Goal: Transaction & Acquisition: Purchase product/service

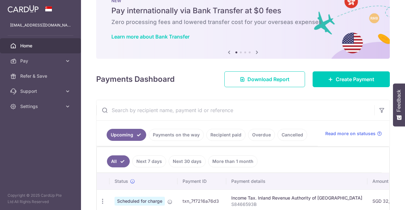
scroll to position [32, 0]
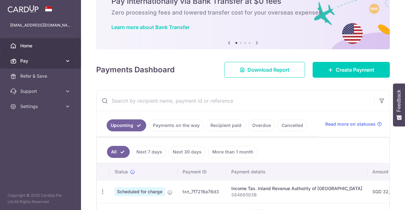
click at [63, 60] on link "Pay" at bounding box center [40, 60] width 81 height 15
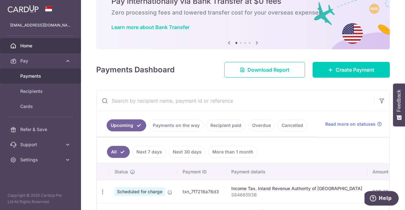
click at [44, 78] on span "Payments" at bounding box center [41, 76] width 42 height 6
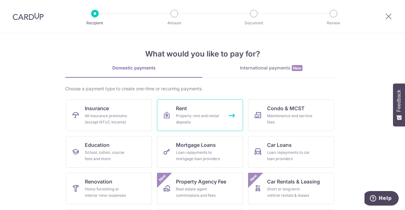
click at [196, 118] on div "Property rent and rental deposits" at bounding box center [199, 119] width 46 height 13
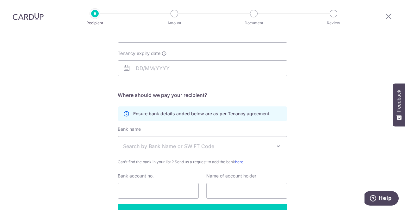
scroll to position [95, 0]
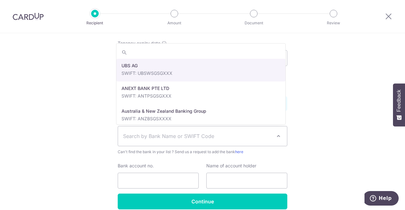
click at [188, 139] on span "Search by Bank Name or SWIFT Code" at bounding box center [197, 137] width 149 height 8
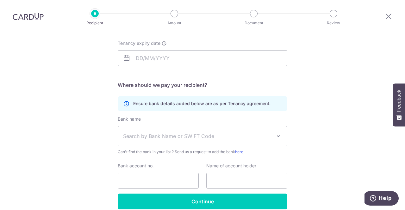
click at [188, 139] on span "Search by Bank Name or SWIFT Code" at bounding box center [197, 137] width 149 height 8
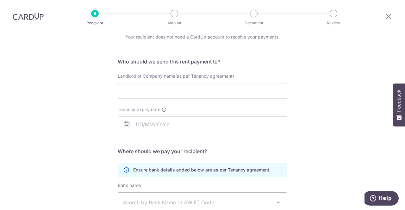
scroll to position [0, 0]
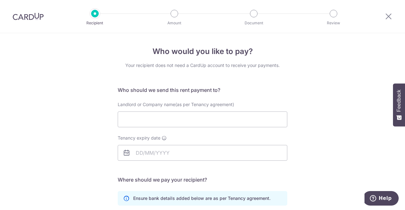
click at [319, 110] on div "Who would you like to pay? Your recipient does not need a CardUp account to rec…" at bounding box center [202, 183] width 405 height 301
click at [390, 15] on icon at bounding box center [389, 16] width 8 height 8
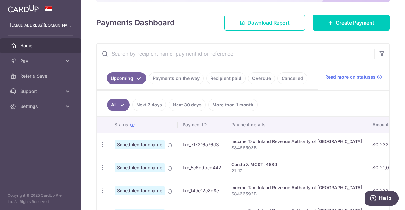
scroll to position [95, 0]
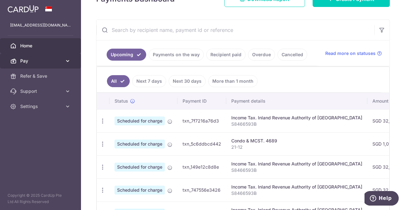
click at [38, 62] on span "Pay" at bounding box center [41, 61] width 42 height 6
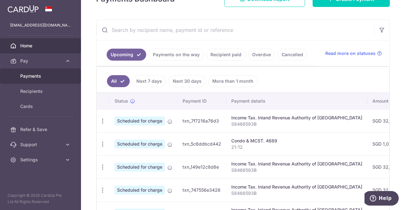
click at [39, 79] on link "Payments" at bounding box center [40, 76] width 81 height 15
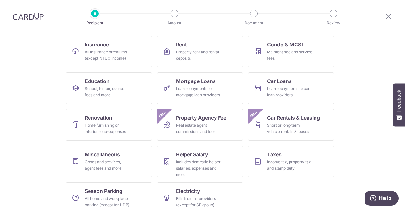
scroll to position [72, 0]
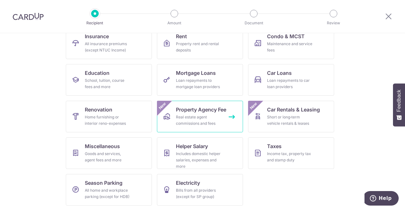
click at [204, 126] on link "Property Agency Fee Real estate agent commissions and fees New" at bounding box center [200, 117] width 86 height 32
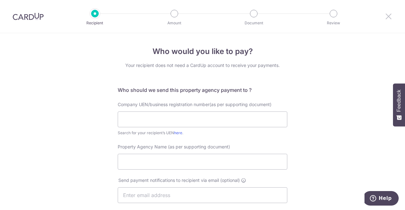
click at [389, 16] on icon at bounding box center [389, 16] width 8 height 8
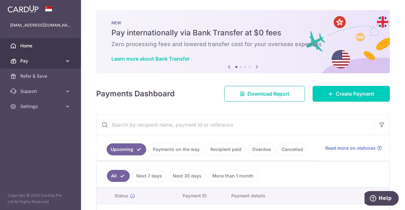
click at [28, 62] on span "Pay" at bounding box center [41, 61] width 42 height 6
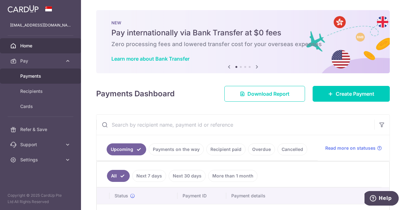
click at [33, 76] on span "Payments" at bounding box center [41, 76] width 42 height 6
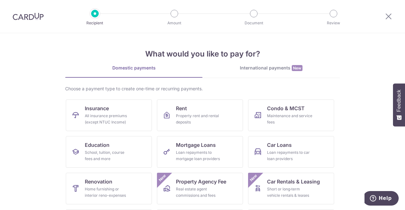
scroll to position [72, 0]
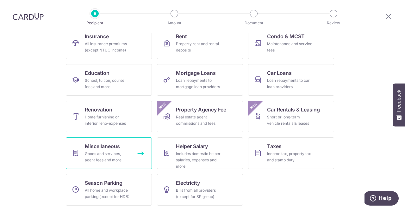
click at [97, 159] on div "Goods and services, agent fees and more" at bounding box center [108, 157] width 46 height 13
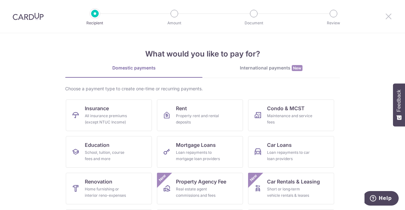
click at [390, 17] on icon at bounding box center [389, 16] width 8 height 8
